Goal: Information Seeking & Learning: Learn about a topic

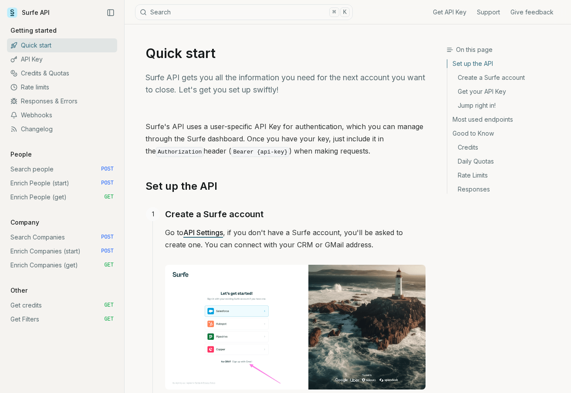
click at [39, 117] on link "Webhooks" at bounding box center [62, 115] width 110 height 14
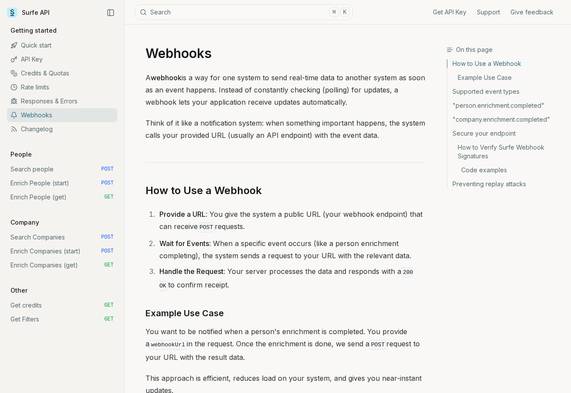
click at [41, 44] on link "Quick start" at bounding box center [62, 45] width 110 height 14
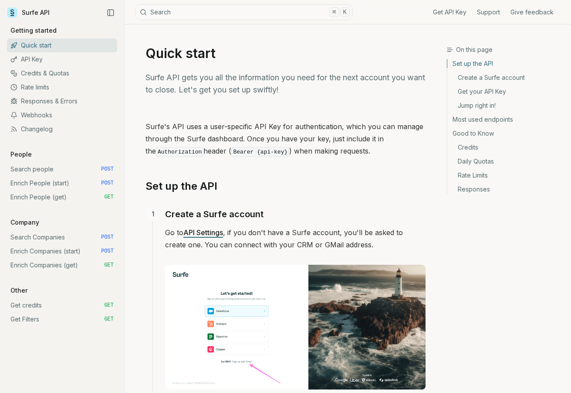
click at [41, 59] on link "API Key" at bounding box center [62, 59] width 110 height 14
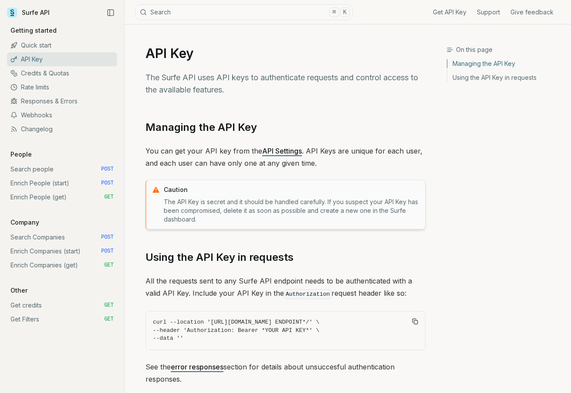
click at [54, 47] on link "Quick start" at bounding box center [62, 45] width 110 height 14
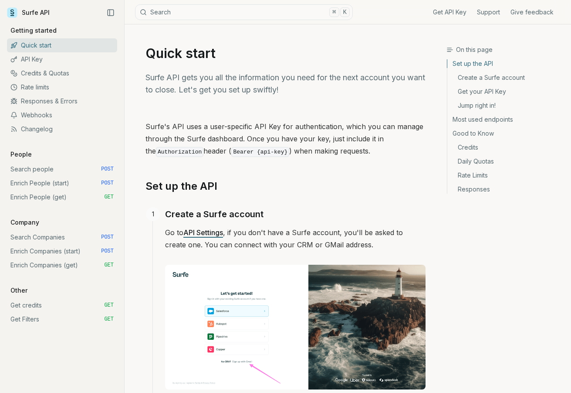
click at [46, 59] on link "API Key" at bounding box center [62, 59] width 110 height 14
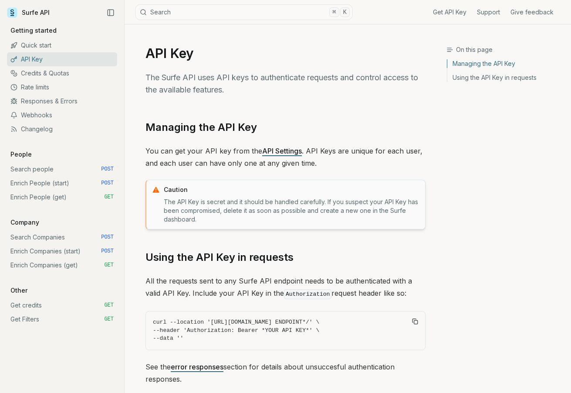
click at [47, 71] on link "Credits & Quotas" at bounding box center [62, 73] width 110 height 14
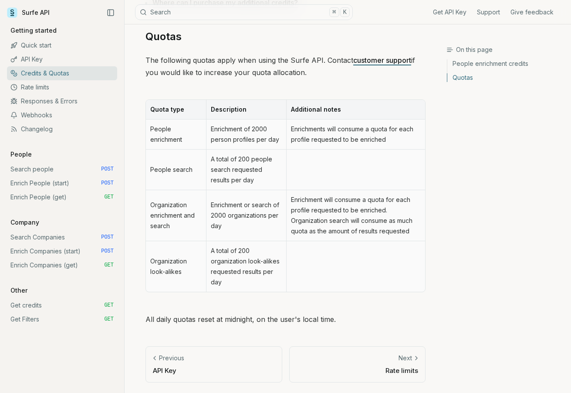
scroll to position [432, 0]
click at [46, 90] on link "Rate limits" at bounding box center [62, 87] width 110 height 14
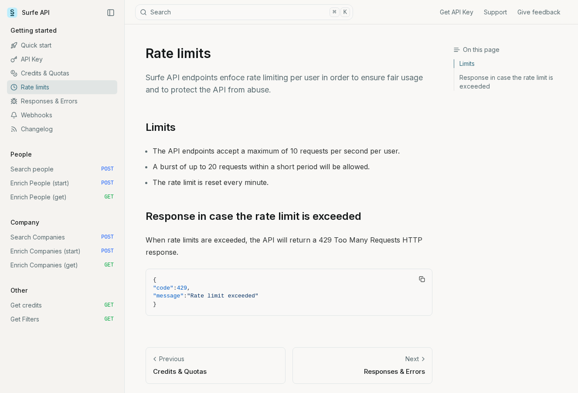
click at [53, 99] on link "Responses & Errors" at bounding box center [62, 101] width 110 height 14
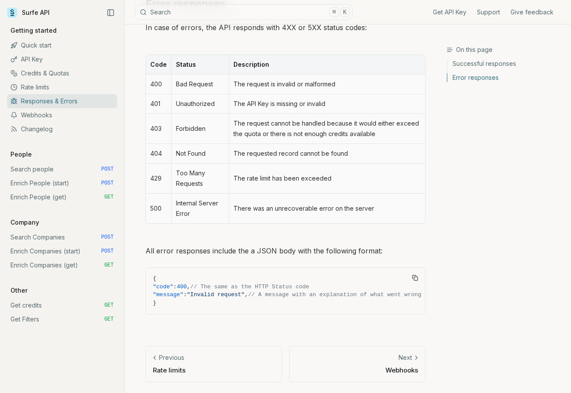
scroll to position [380, 0]
click at [42, 116] on link "Webhooks" at bounding box center [62, 115] width 110 height 14
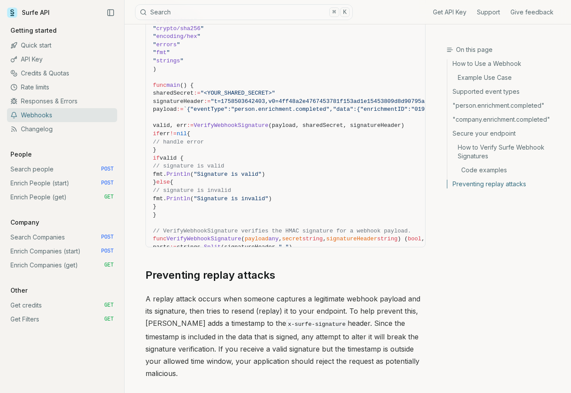
scroll to position [3797, 0]
click at [32, 33] on p "Getting started" at bounding box center [33, 30] width 53 height 9
click at [30, 44] on link "Quick start" at bounding box center [62, 45] width 110 height 14
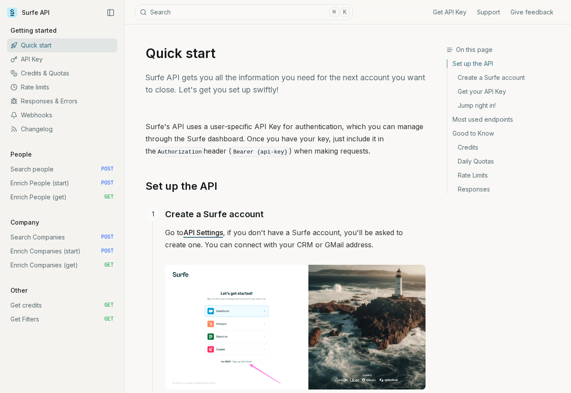
click at [33, 13] on link "Surfe API" at bounding box center [28, 12] width 43 height 13
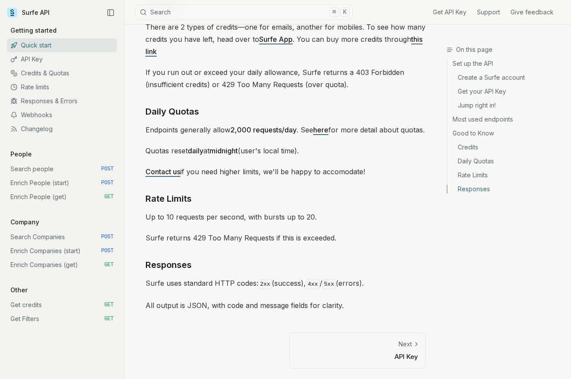
scroll to position [1215, 0]
click at [404, 357] on p "API Key" at bounding box center [358, 356] width 122 height 9
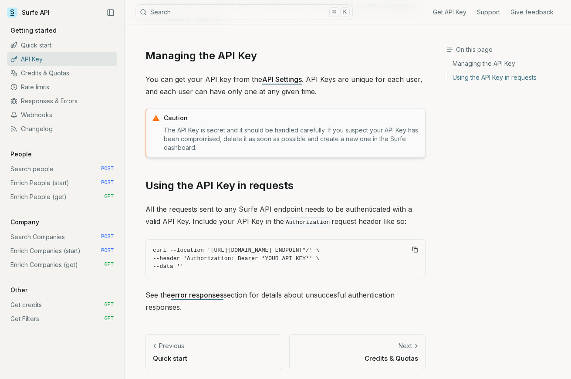
scroll to position [71, 0]
click at [395, 347] on div "Next" at bounding box center [358, 347] width 122 height 9
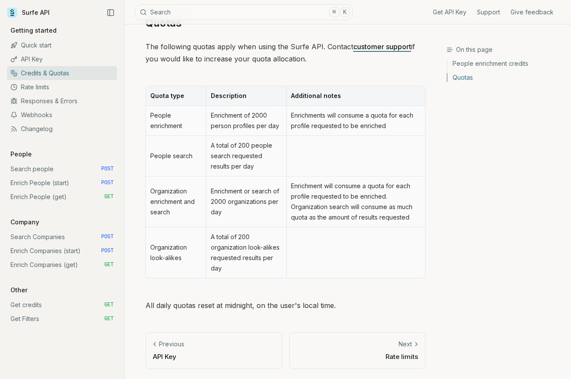
click at [400, 340] on p "Next" at bounding box center [406, 344] width 14 height 9
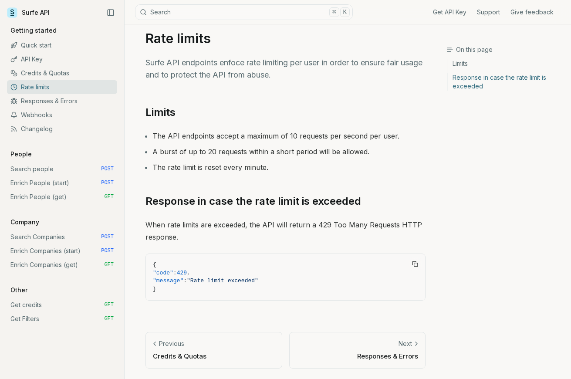
scroll to position [445, 0]
